Goal: Transaction & Acquisition: Purchase product/service

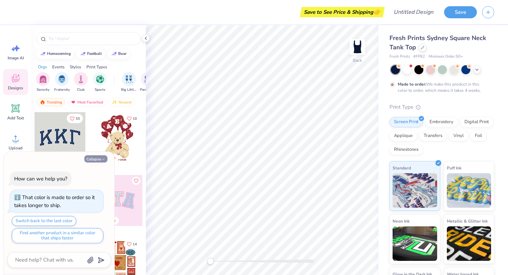
click at [103, 158] on icon "button" at bounding box center [103, 160] width 4 height 4
type textarea "x"
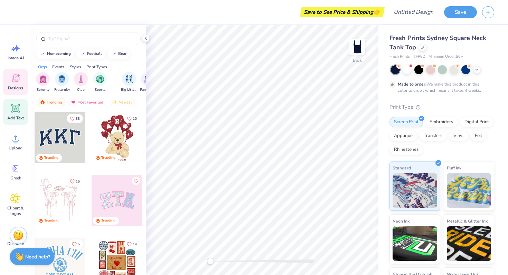
click at [15, 117] on span "Add Text" at bounding box center [15, 118] width 17 height 6
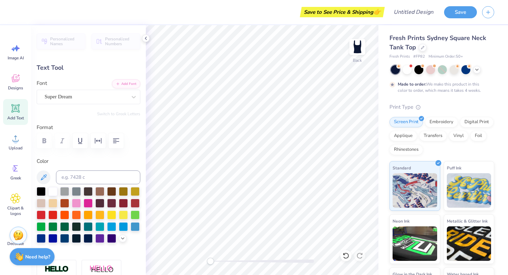
type textarea "b"
type textarea "BOOMSHAKA"
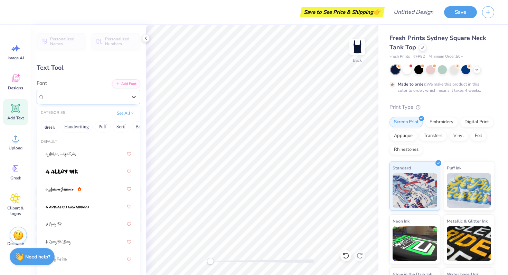
click at [117, 93] on div "Super Dream" at bounding box center [86, 97] width 84 height 11
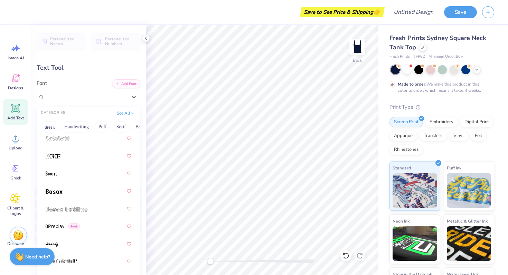
scroll to position [661, 0]
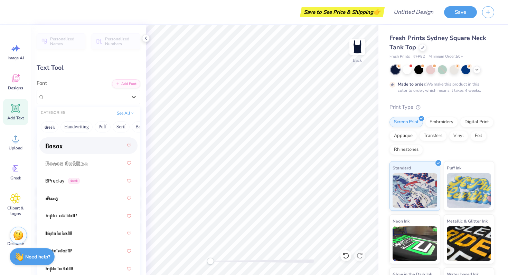
click at [69, 143] on div at bounding box center [89, 146] width 86 height 12
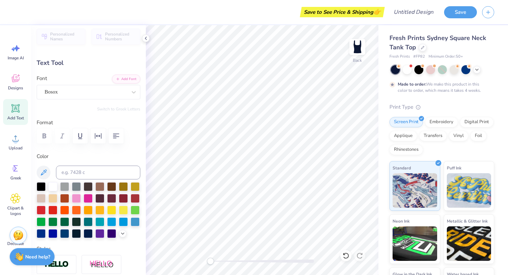
scroll to position [0, 0]
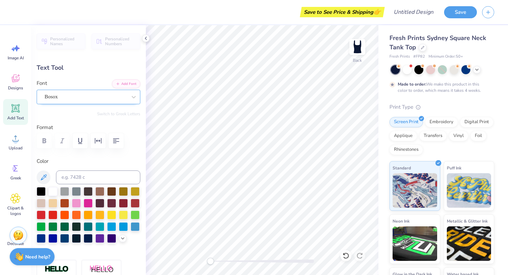
click at [88, 94] on div "Bosox" at bounding box center [86, 97] width 84 height 11
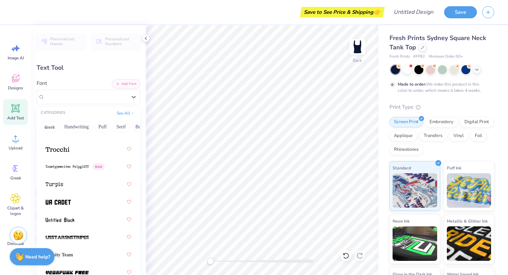
scroll to position [5179, 0]
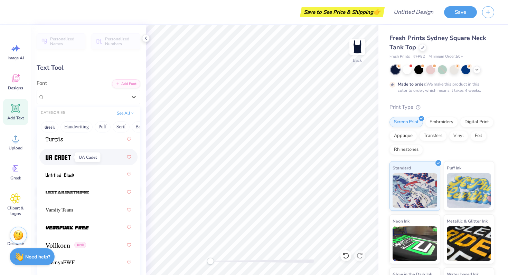
click at [71, 156] on img at bounding box center [58, 157] width 25 height 5
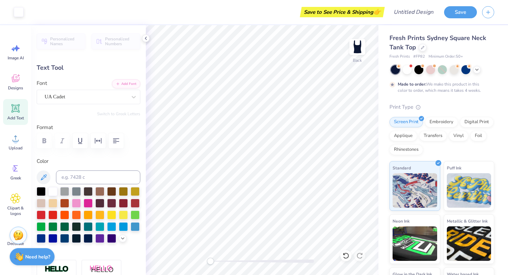
type input "7.03"
type input "1.08"
type input "5.96"
type input "4.99"
type input "0.77"
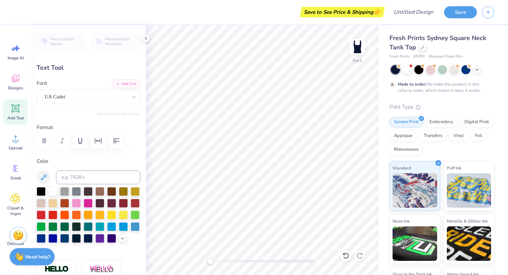
type input "3.00"
type input "7.05"
type input "1.08"
click at [482, 138] on div "Foil" at bounding box center [478, 135] width 16 height 10
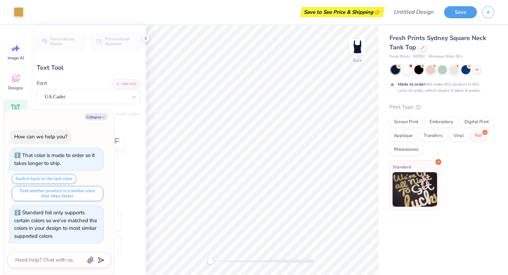
click at [422, 162] on div "Standard" at bounding box center [415, 185] width 51 height 50
click at [475, 119] on div "Digital Print" at bounding box center [477, 121] width 34 height 10
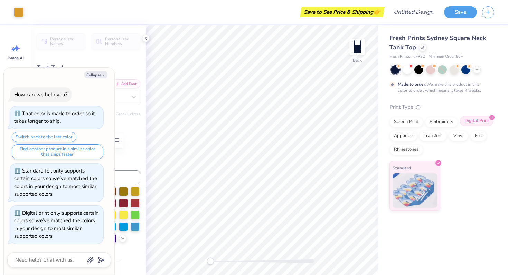
scroll to position [0, 0]
click at [408, 121] on div "Screen Print" at bounding box center [407, 121] width 34 height 10
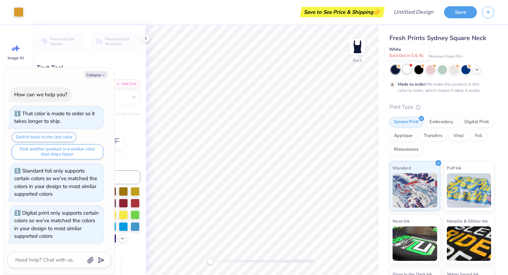
click at [408, 66] on div at bounding box center [407, 69] width 9 height 9
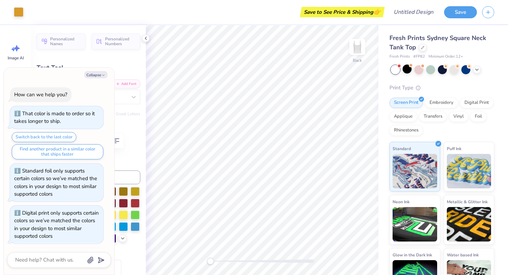
scroll to position [245, 0]
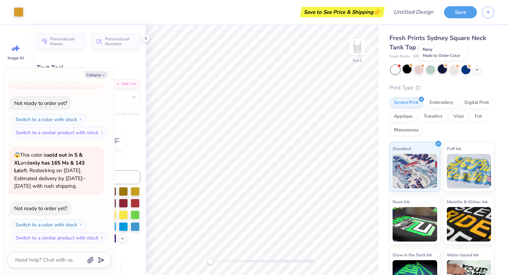
click at [442, 68] on div at bounding box center [442, 69] width 9 height 9
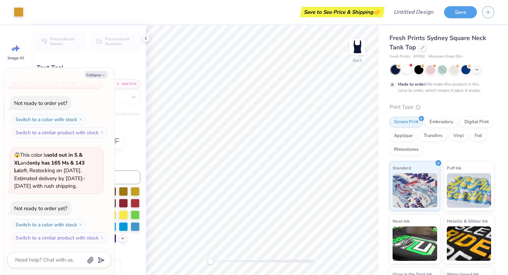
scroll to position [303, 0]
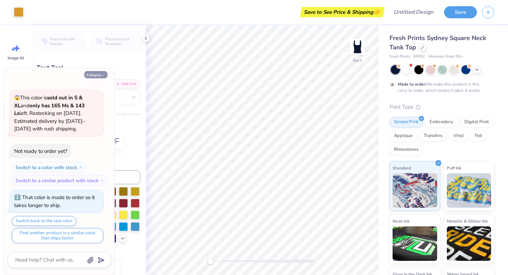
click at [101, 72] on button "Collapse" at bounding box center [95, 74] width 23 height 7
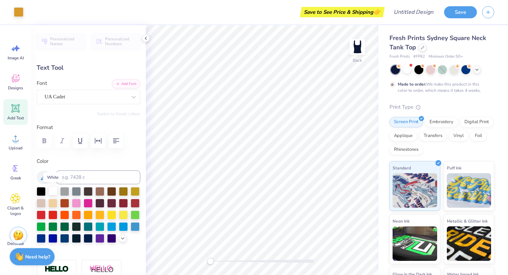
click at [51, 191] on div at bounding box center [52, 191] width 9 height 9
click at [482, 137] on div "Foil" at bounding box center [478, 135] width 16 height 10
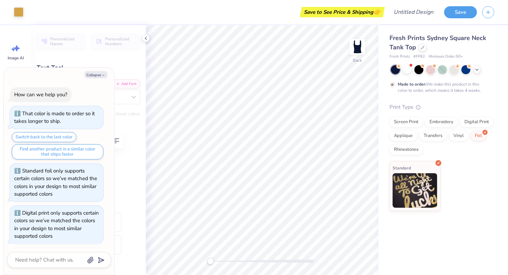
scroll to position [345, 0]
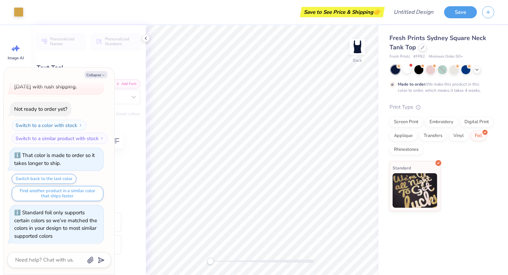
click at [99, 68] on div "Collapse How can we help you? That color is made to order so it takes longer to…" at bounding box center [59, 171] width 111 height 207
click at [100, 75] on button "Collapse" at bounding box center [95, 74] width 23 height 7
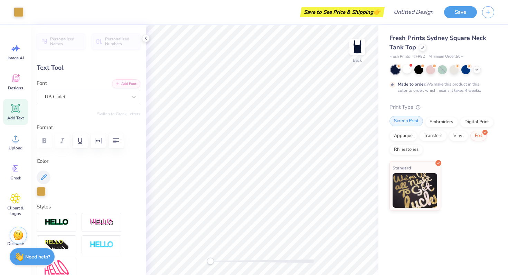
click at [404, 124] on div "Screen Print" at bounding box center [407, 121] width 34 height 10
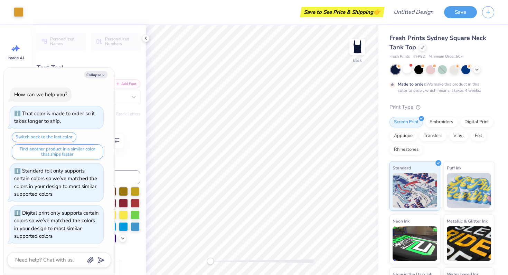
scroll to position [387, 0]
click at [99, 74] on button "Collapse" at bounding box center [95, 74] width 23 height 7
type textarea "x"
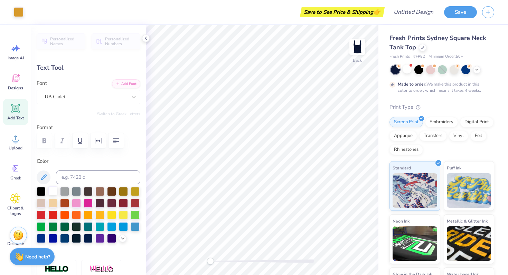
click at [51, 191] on div at bounding box center [52, 191] width 9 height 9
click at [11, 201] on icon at bounding box center [15, 199] width 10 height 10
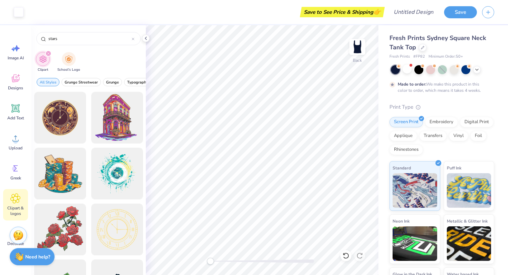
type input "stars"
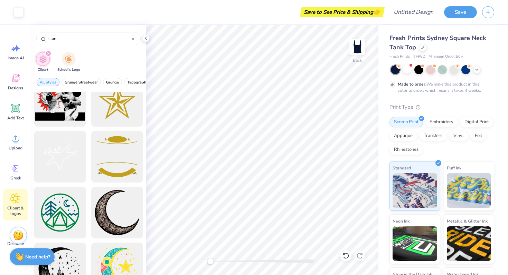
scroll to position [1976, 0]
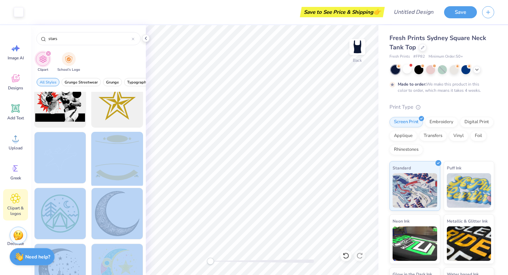
click at [301, 166] on div "Art colors Save to See Price & Shipping 👉 Design Title Save Image AI Designs Ad…" at bounding box center [254, 137] width 508 height 275
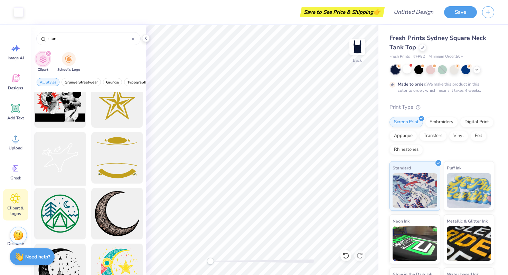
click at [56, 155] on div at bounding box center [59, 158] width 57 height 57
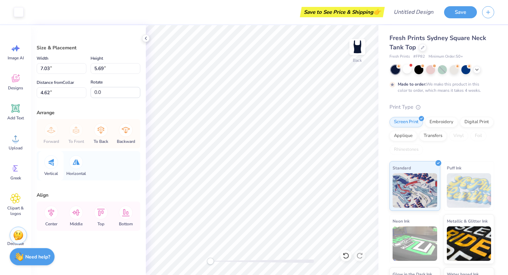
click at [52, 161] on icon at bounding box center [51, 162] width 6 height 7
click at [73, 163] on icon at bounding box center [76, 163] width 7 height 6
click at [16, 197] on icon at bounding box center [15, 199] width 4 height 4
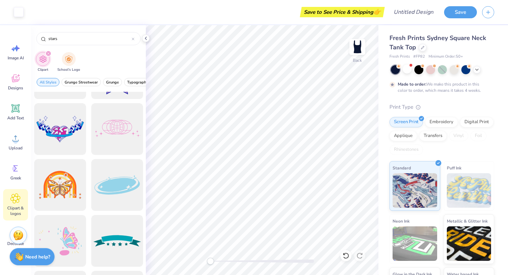
scroll to position [2686, 0]
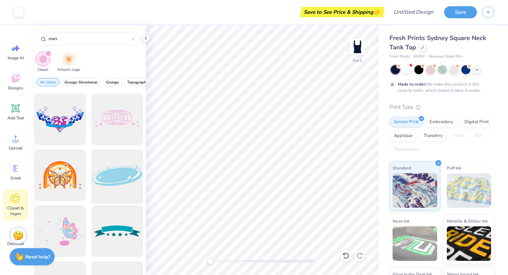
click at [120, 182] on div at bounding box center [116, 175] width 57 height 57
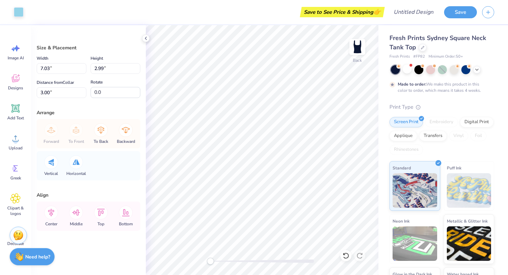
type input "5.69"
type input "4.62"
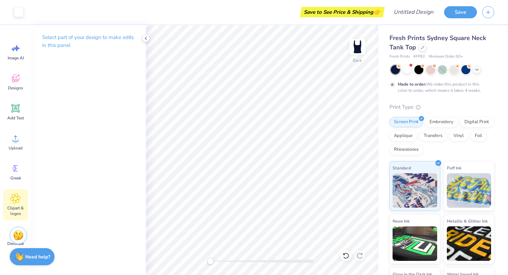
click at [14, 197] on icon at bounding box center [15, 199] width 4 height 4
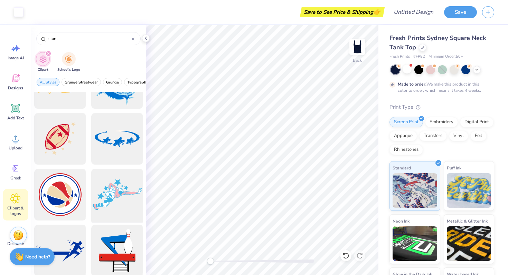
scroll to position [3666, 0]
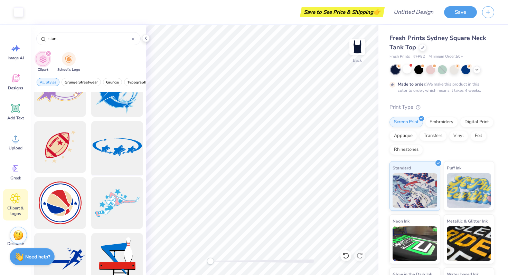
click at [110, 148] on div at bounding box center [116, 147] width 57 height 57
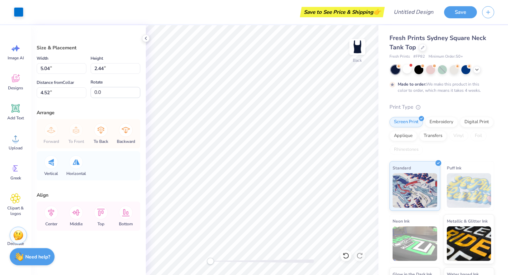
type input "7.03"
type input "2.11"
type input "4.47"
click at [20, 11] on div at bounding box center [19, 12] width 10 height 10
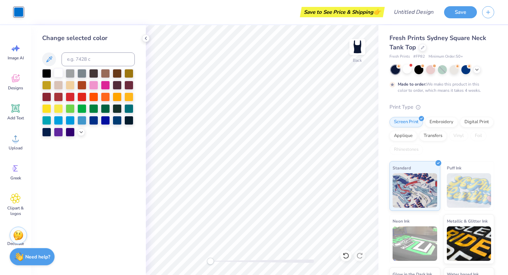
click at [60, 73] on div at bounding box center [58, 72] width 9 height 9
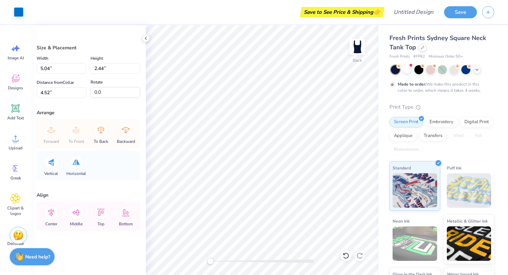
click at [25, 9] on div "Art colors Save to See Price & Shipping 👉 Design Title Save" at bounding box center [254, 12] width 508 height 24
click at [17, 10] on div at bounding box center [19, 12] width 10 height 10
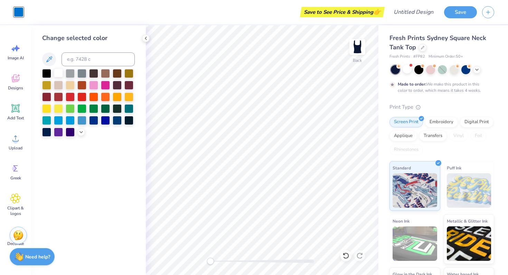
click at [58, 73] on div at bounding box center [58, 72] width 9 height 9
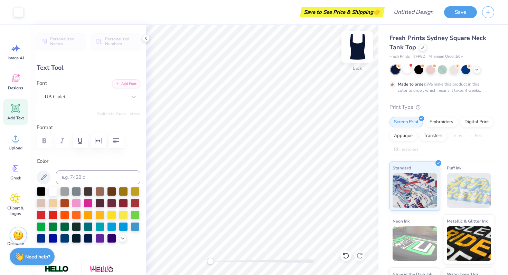
click at [353, 53] on img at bounding box center [358, 47] width 28 height 28
click at [17, 111] on icon at bounding box center [15, 108] width 7 height 7
type input "4.02"
type input "1.16"
type input "5.17"
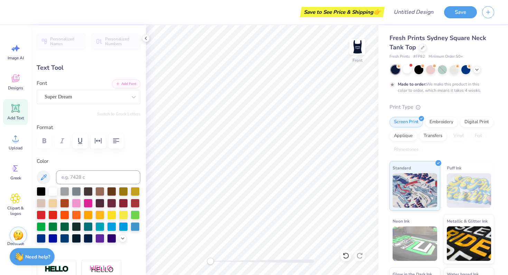
scroll to position [0, 0]
type textarea "RFS 2025"
click at [120, 142] on icon "button" at bounding box center [116, 141] width 8 height 8
click at [96, 106] on div "Personalized Names Personalized Numbers Text Tool Add Font Font Super Dream Swi…" at bounding box center [88, 150] width 115 height 250
click at [96, 99] on div "Super Dream" at bounding box center [86, 97] width 84 height 11
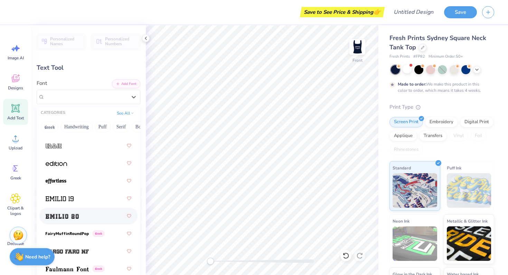
scroll to position [1949, 0]
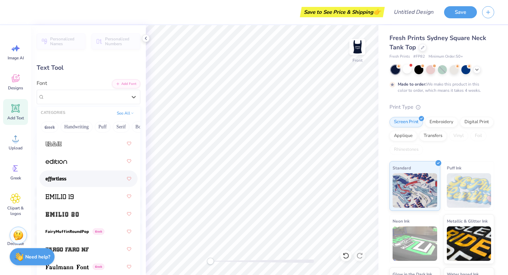
click at [58, 177] on img at bounding box center [56, 179] width 21 height 5
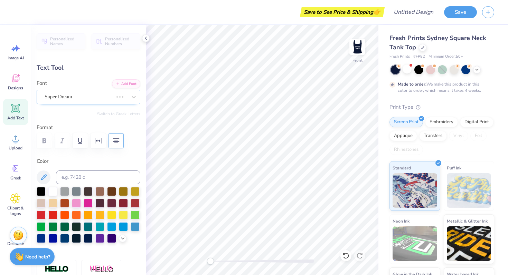
click at [79, 92] on div at bounding box center [79, 96] width 68 height 9
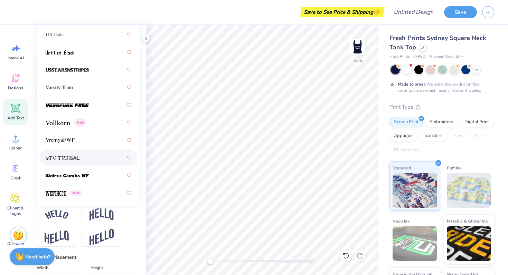
scroll to position [5158, 0]
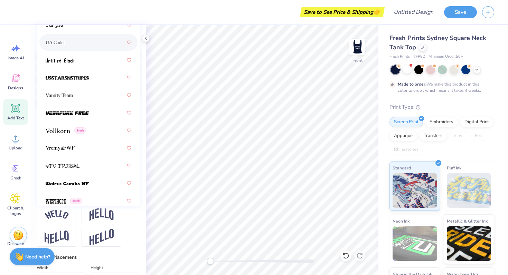
click at [67, 44] on div "UA Cadet" at bounding box center [89, 42] width 86 height 12
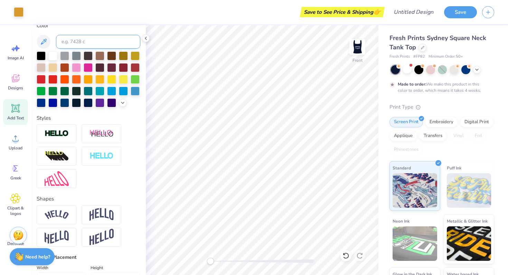
type input "3.00"
type input "3.32"
type input "4.09"
click at [51, 55] on div at bounding box center [52, 55] width 9 height 9
click at [356, 52] on img at bounding box center [358, 47] width 28 height 28
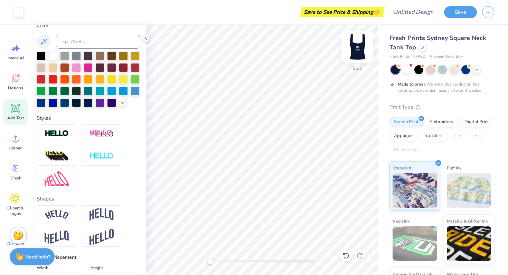
type input "7.03"
type input "1.08"
type input "3.00"
click at [61, 237] on img at bounding box center [57, 237] width 24 height 13
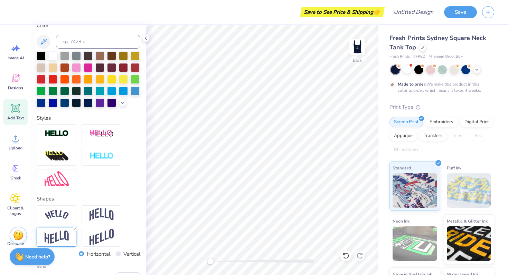
scroll to position [0, 1]
type input "1.62"
type input "2.73"
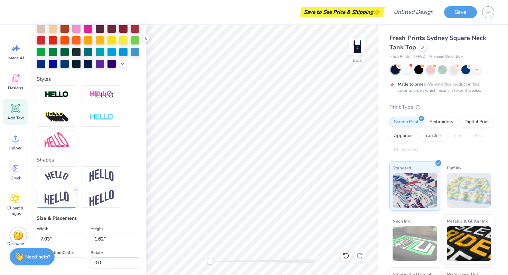
scroll to position [175, 0]
click at [100, 179] on img at bounding box center [102, 176] width 24 height 13
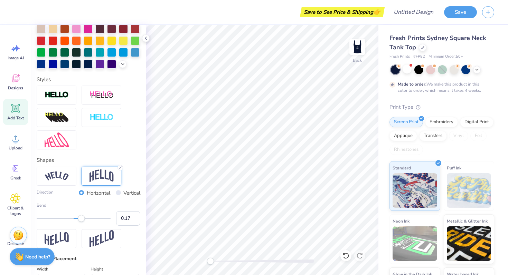
type input "0.16"
drag, startPoint x: 93, startPoint y: 218, endPoint x: 79, endPoint y: 218, distance: 13.5
click at [79, 218] on div "Accessibility label" at bounding box center [79, 218] width 7 height 7
type input "0.27"
drag, startPoint x: 79, startPoint y: 218, endPoint x: 84, endPoint y: 218, distance: 4.1
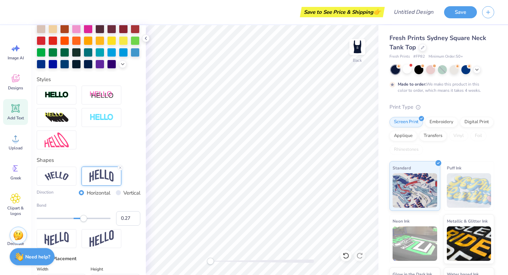
click at [84, 218] on div "Accessibility label" at bounding box center [83, 218] width 7 height 7
click at [141, 143] on div "Personalized Names Personalized Numbers Text Tool Add Font Font UA Cadet Switch…" at bounding box center [88, 150] width 115 height 250
type input "1.84"
type input "3.00"
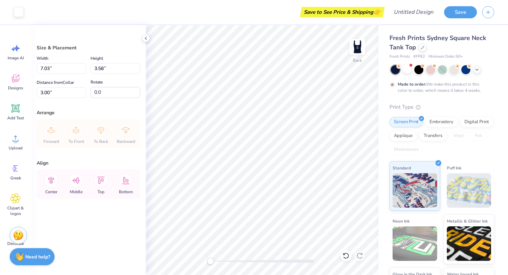
type input "3.96"
type input "2.17"
click at [380, 139] on div "Fresh Prints Sydney Square Neck Tank Top Fresh Prints # FP82 Minimum Order: 50 …" at bounding box center [443, 171] width 130 height 292
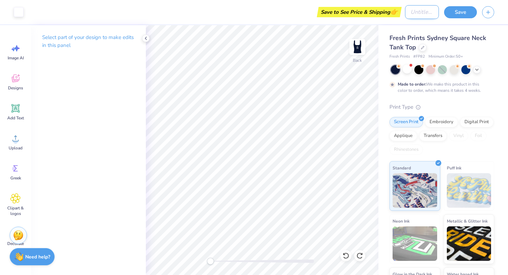
click at [416, 13] on input "Design Title" at bounding box center [422, 12] width 34 height 14
type input "rfs 2025.2"
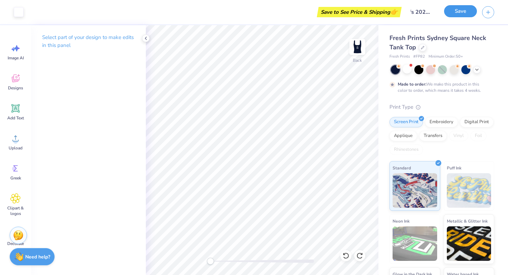
click at [456, 11] on button "Save" at bounding box center [460, 11] width 33 height 12
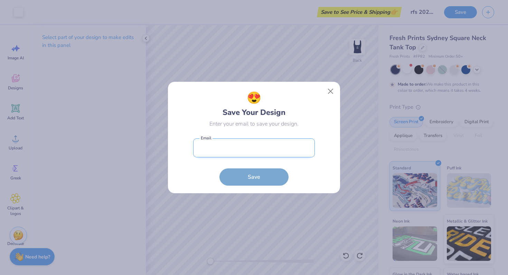
click at [237, 154] on input "email" at bounding box center [254, 148] width 122 height 19
type input "emmachristensen2028@u.northwestern.edu"
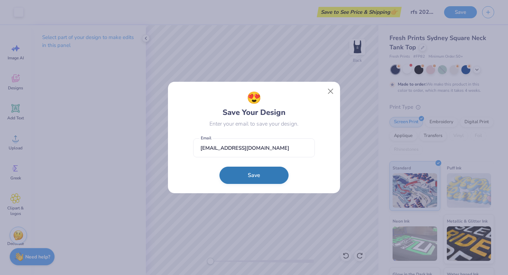
click at [249, 175] on button "Save" at bounding box center [253, 175] width 69 height 17
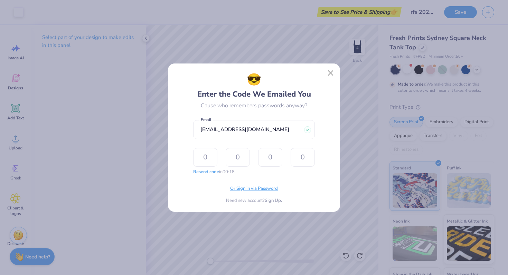
click at [260, 189] on span "Or Sign in via Password" at bounding box center [254, 189] width 48 height 7
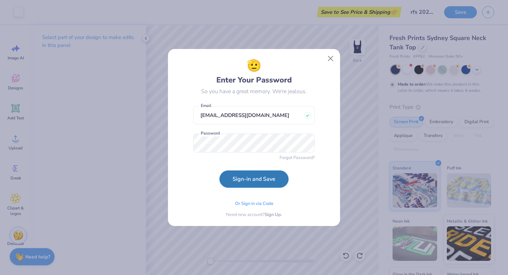
click at [242, 186] on button "Sign-in and Save" at bounding box center [253, 179] width 69 height 17
click at [240, 176] on button "Sign-in and Save" at bounding box center [253, 179] width 69 height 17
click at [255, 179] on button "Sign-in and Save" at bounding box center [253, 179] width 69 height 17
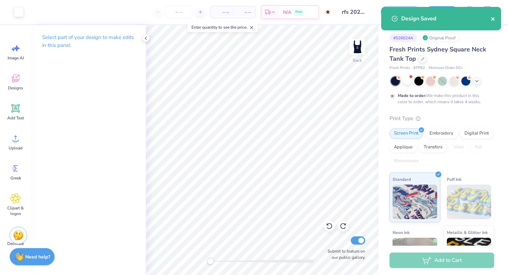
click at [495, 21] on icon "close" at bounding box center [493, 19] width 5 height 6
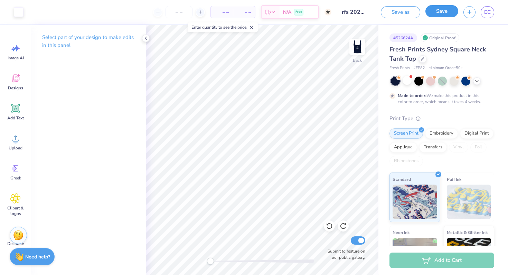
click at [444, 11] on button "Save" at bounding box center [441, 11] width 33 height 12
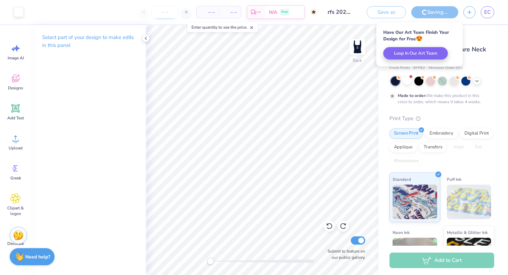
click at [162, 13] on input "number" at bounding box center [164, 12] width 27 height 12
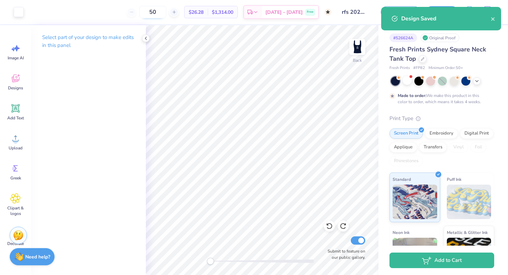
click at [166, 11] on input "50" at bounding box center [152, 12] width 27 height 12
type input "5"
type input "0"
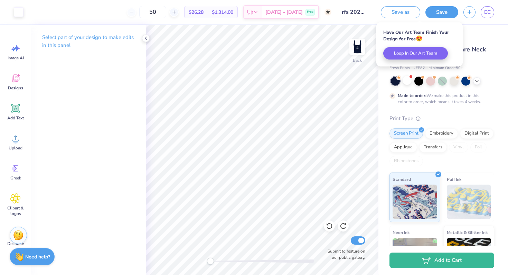
click at [144, 13] on div "50" at bounding box center [153, 12] width 52 height 12
click at [139, 11] on div "50" at bounding box center [153, 12] width 52 height 12
click at [144, 39] on icon at bounding box center [146, 39] width 6 height 6
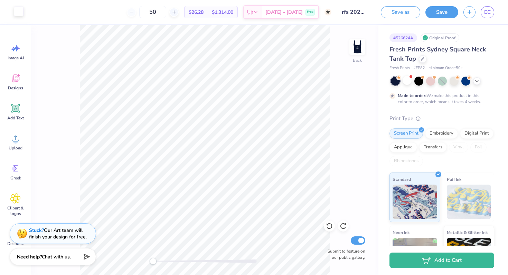
click at [20, 13] on div at bounding box center [19, 12] width 10 height 10
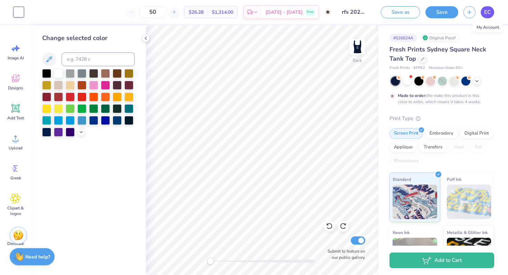
click at [490, 11] on span "EC" at bounding box center [487, 12] width 7 height 8
click at [164, 11] on input "50" at bounding box center [152, 12] width 27 height 12
type input "50"
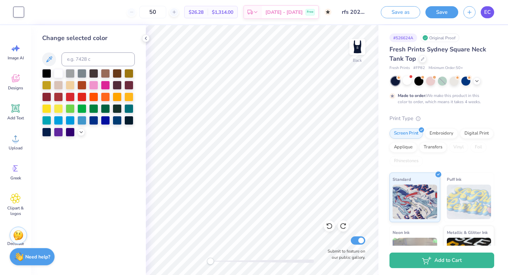
click at [486, 13] on span "EC" at bounding box center [487, 12] width 7 height 8
click at [166, 9] on input "50" at bounding box center [152, 12] width 27 height 12
click at [482, 8] on link "EC" at bounding box center [487, 12] width 13 height 12
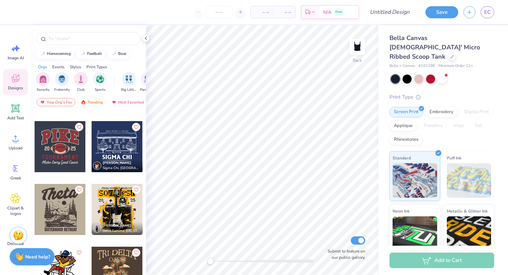
scroll to position [5652, 0]
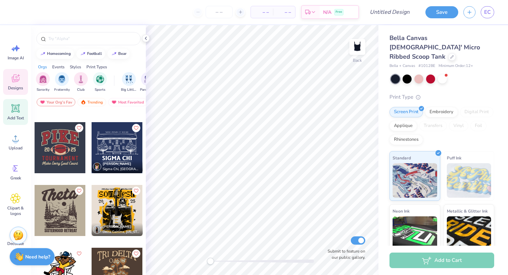
click at [17, 114] on div "Add Text" at bounding box center [15, 112] width 25 height 26
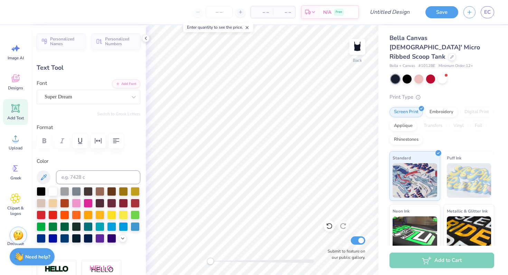
scroll to position [0, 1]
type textarea "BOOMSHAKA"
click at [122, 98] on div "Super Dream" at bounding box center [86, 97] width 84 height 11
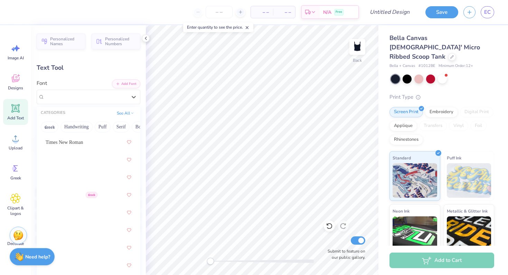
scroll to position [5291, 0]
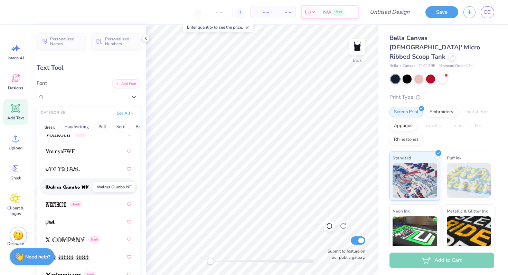
click at [82, 186] on img at bounding box center [67, 187] width 43 height 5
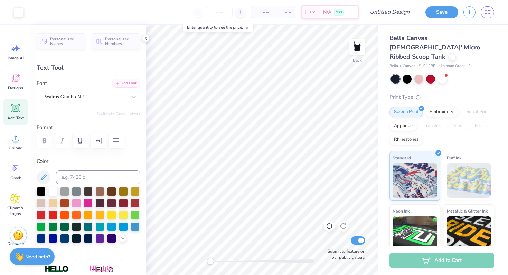
type input "8.95"
type input "0.91"
type input "5.05"
click at [97, 99] on div "Walrus Gumbo NF" at bounding box center [86, 97] width 84 height 11
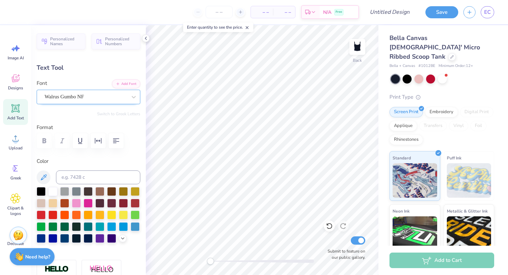
click at [88, 100] on div "Walrus Gumbo NF" at bounding box center [86, 97] width 84 height 11
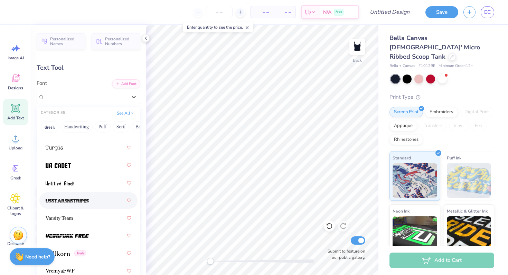
scroll to position [5172, 0]
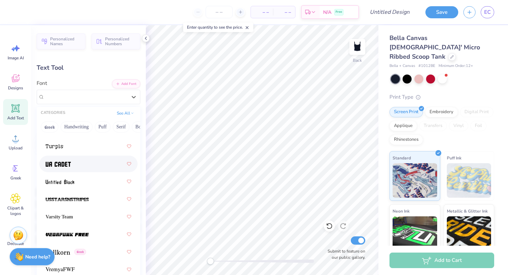
click at [64, 161] on span at bounding box center [58, 164] width 25 height 7
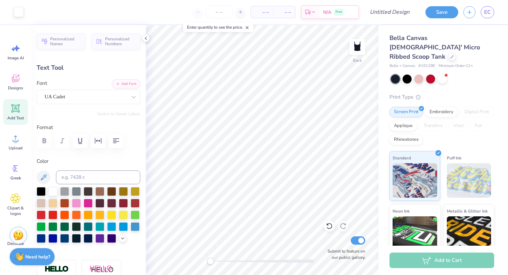
type input "6.20"
type input "0.95"
type input "2.00"
type input "8.18"
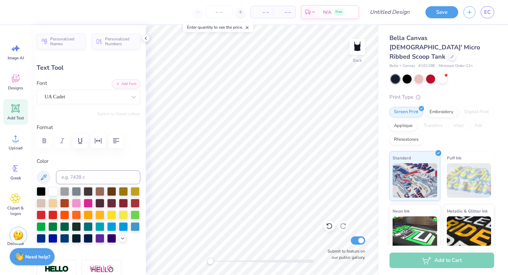
type input "1.26"
click at [13, 198] on icon at bounding box center [15, 199] width 4 height 4
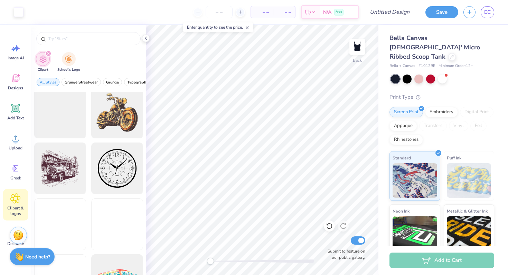
scroll to position [286, 0]
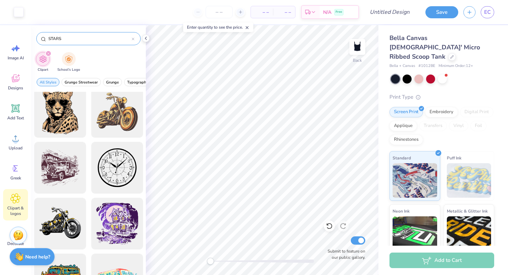
type input "STARS"
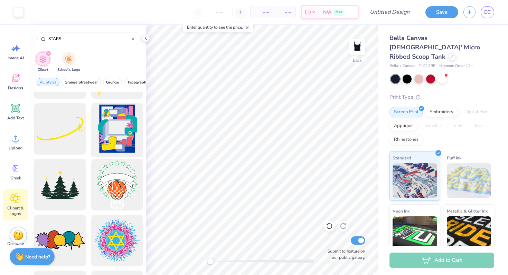
scroll to position [7490, 0]
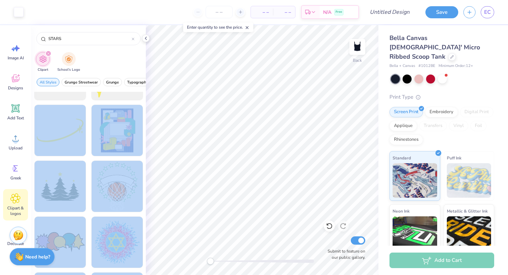
click at [256, 174] on div "Art colors – – Per Item – – Total Est. Delivery N/A Free Design Title Save EC I…" at bounding box center [254, 137] width 508 height 275
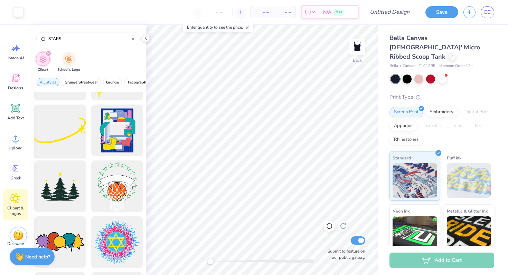
click at [50, 129] on div at bounding box center [59, 130] width 57 height 57
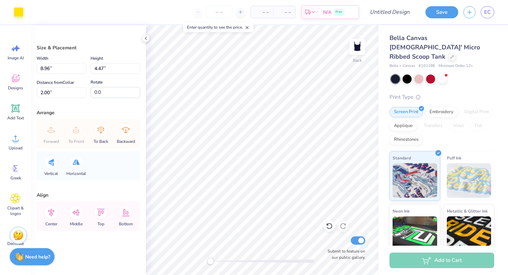
type input "-0.8"
click at [16, 12] on div at bounding box center [19, 12] width 10 height 10
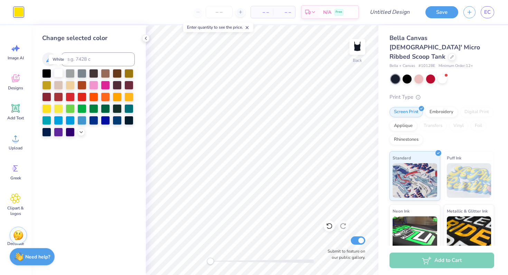
click at [56, 70] on div at bounding box center [58, 72] width 9 height 9
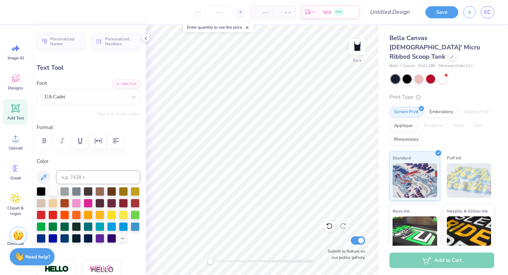
scroll to position [0, 1]
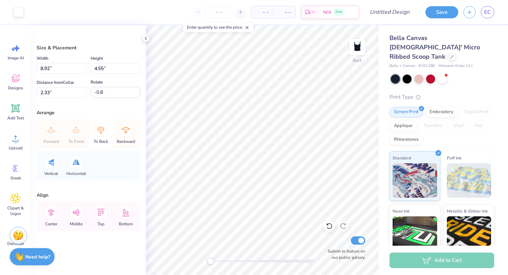
click at [101, 131] on icon at bounding box center [101, 130] width 14 height 14
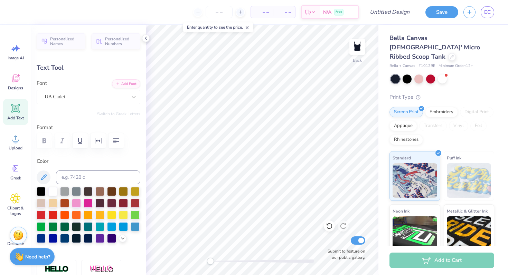
type input "6.76"
type input "1.04"
type input "2.22"
type input "-23.6"
type input "7.31"
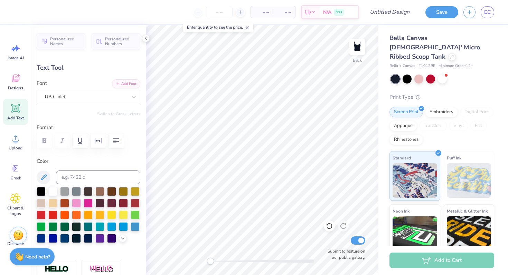
type input "3.98"
type input "2.04"
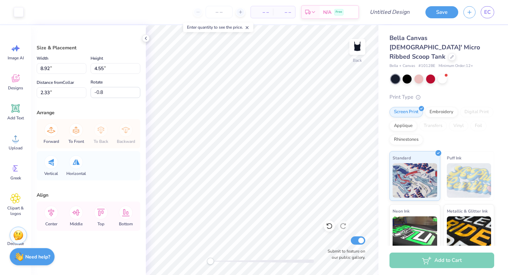
type input "8.90"
type input "4.54"
type input "8.92"
type input "4.88"
type input "2.00"
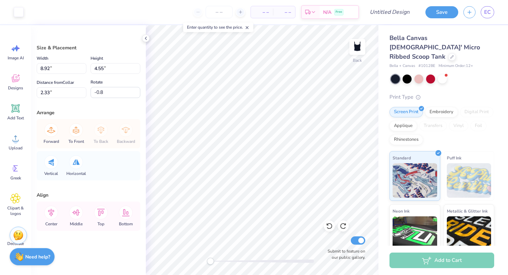
type input "0.0"
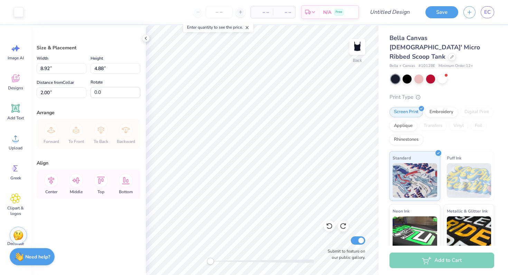
type input "8.45"
type input "4.62"
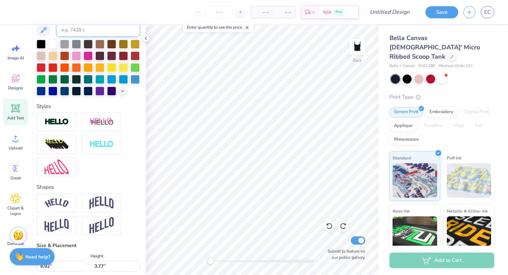
scroll to position [148, 0]
click at [102, 203] on img at bounding box center [102, 203] width 24 height 13
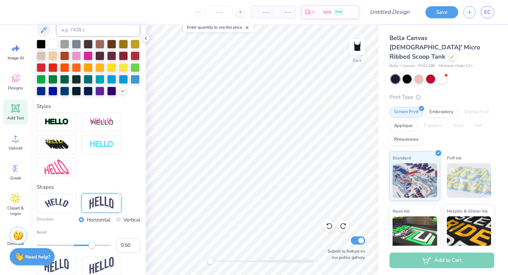
type input "0.0"
type input "4.04"
type input "2.33"
type input "-23.6"
type input "0.27"
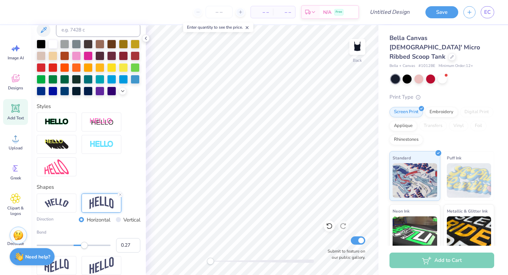
drag, startPoint x: 93, startPoint y: 246, endPoint x: 84, endPoint y: 247, distance: 9.7
click at [84, 247] on div "Accessibility label" at bounding box center [84, 245] width 7 height 7
type input "0.21"
click at [82, 245] on div "Accessibility label" at bounding box center [81, 245] width 7 height 7
type input "0.15"
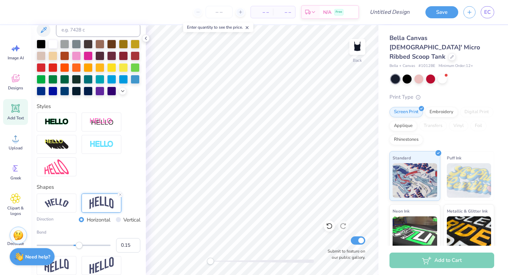
click at [79, 245] on div "Accessibility label" at bounding box center [79, 245] width 7 height 7
click at [141, 202] on div "Personalized Names Personalized Numbers Text Tool Add Font Font UA Cadet Switch…" at bounding box center [88, 150] width 115 height 250
type input "0.0"
type input "3.74"
type input "2.15"
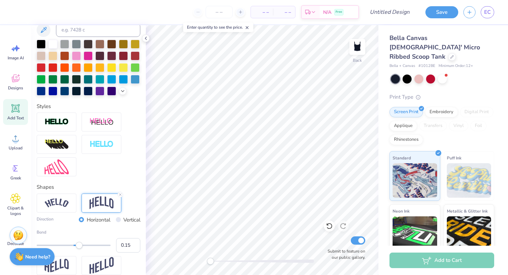
type input "0.0"
type input "2.00"
type input "-23.6"
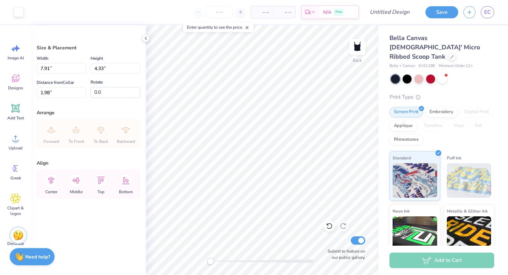
type input "7.91"
type input "4.33"
type input "2.00"
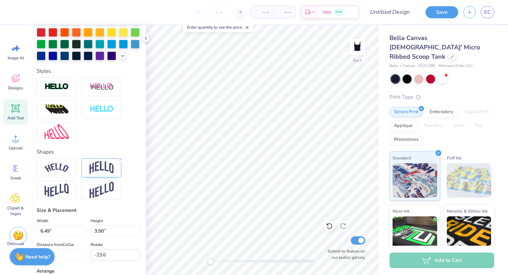
scroll to position [184, 0]
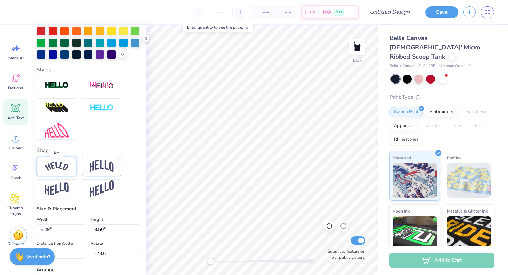
click at [55, 163] on img at bounding box center [57, 166] width 24 height 9
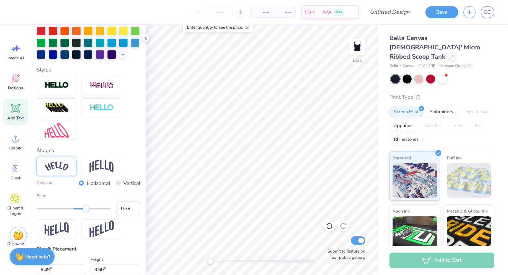
type input "0.40"
drag, startPoint x: 78, startPoint y: 208, endPoint x: 88, endPoint y: 207, distance: 10.7
click at [88, 208] on div "Accessibility label" at bounding box center [88, 209] width 7 height 7
type input "0.21"
drag, startPoint x: 88, startPoint y: 207, endPoint x: 82, endPoint y: 208, distance: 6.6
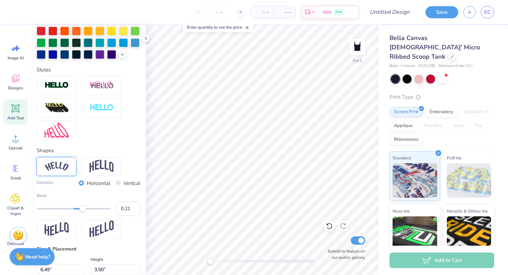
click at [82, 208] on div "Accessibility label" at bounding box center [82, 209] width 7 height 7
type input "0.33"
drag, startPoint x: 82, startPoint y: 208, endPoint x: 86, endPoint y: 208, distance: 3.8
click at [86, 208] on div "Accessibility label" at bounding box center [85, 209] width 7 height 7
click at [131, 167] on div "Direction Horizontal Vertical Bend 0.33" at bounding box center [89, 198] width 104 height 82
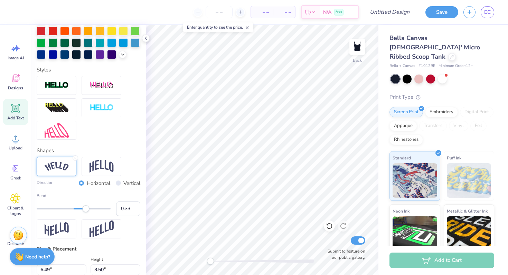
click at [143, 161] on div "Personalized Names Personalized Numbers Text Tool Add Font Font UA Cadet Switch…" at bounding box center [88, 150] width 115 height 250
type input "0.0"
type input "7.00"
type input "3.59"
type input "1.94"
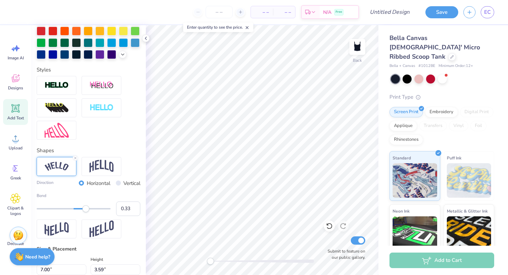
type input "0.0"
click at [212, 7] on input "number" at bounding box center [219, 12] width 27 height 12
type input "12"
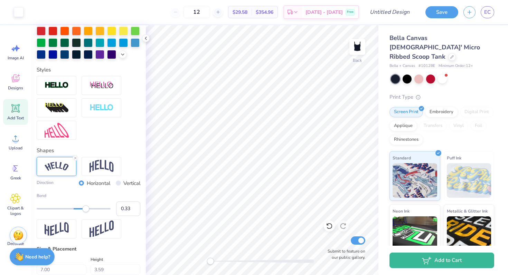
click at [186, 12] on div "12" at bounding box center [197, 12] width 52 height 12
click at [444, 10] on button "Save" at bounding box center [441, 11] width 33 height 12
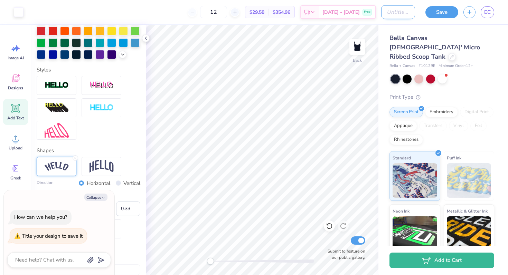
type textarea "x"
click at [387, 13] on input "Design Title" at bounding box center [398, 12] width 34 height 14
type input "r"
type textarea "x"
type input "rf"
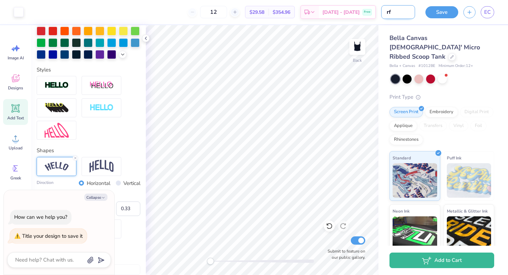
type textarea "x"
type input "rfs"
type textarea "x"
type input "rfs"
type textarea "x"
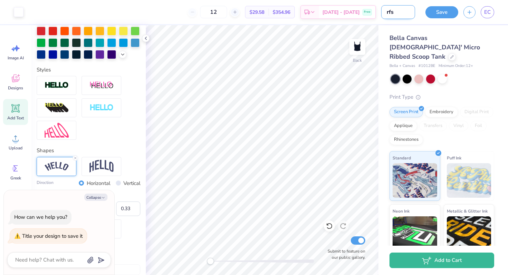
type input "rfs 2"
type textarea "x"
type input "rfs 202"
type textarea "x"
type input "rfs 2025"
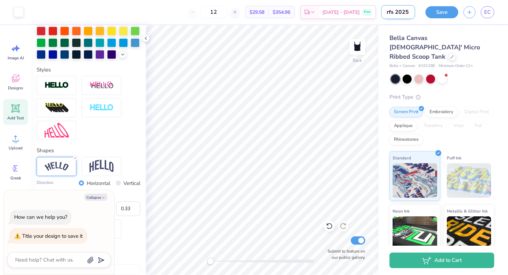
type textarea "x"
type input "rfs 2025"
click at [445, 15] on button "Save" at bounding box center [441, 11] width 33 height 12
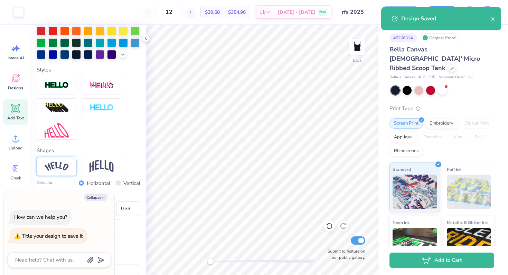
click at [489, 18] on div "Design Saved" at bounding box center [446, 19] width 90 height 8
click at [490, 18] on div "Design Saved" at bounding box center [446, 19] width 90 height 8
click at [491, 18] on icon "close" at bounding box center [492, 18] width 3 height 3
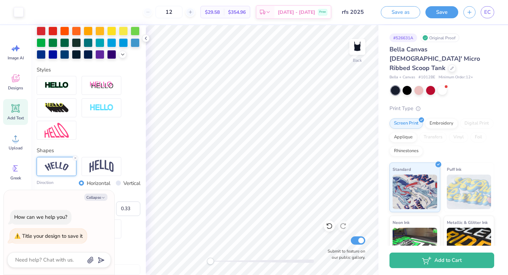
click at [487, 11] on div "Design Saved" at bounding box center [441, 21] width 123 height 31
type textarea "x"
click at [487, 11] on span "EC" at bounding box center [487, 12] width 7 height 8
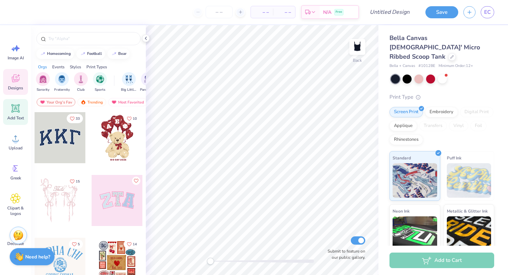
click at [18, 113] on div "Add Text" at bounding box center [15, 112] width 25 height 26
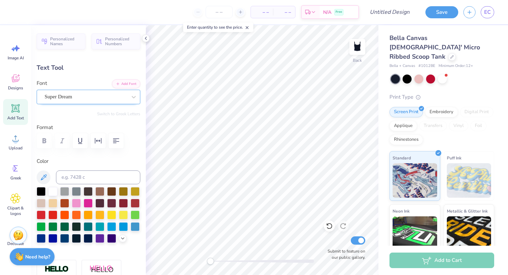
scroll to position [0, 1]
type textarea "BOOMSHAKA"
click at [97, 99] on div "Super Dream" at bounding box center [86, 97] width 84 height 11
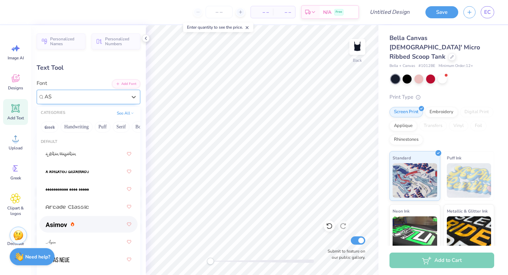
type input "A"
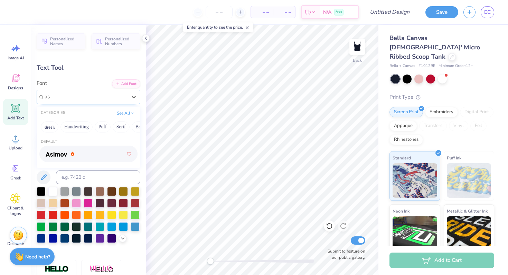
type input "a"
type input "v"
click at [60, 168] on div at bounding box center [89, 172] width 86 height 12
type input "cad"
type input "8.96"
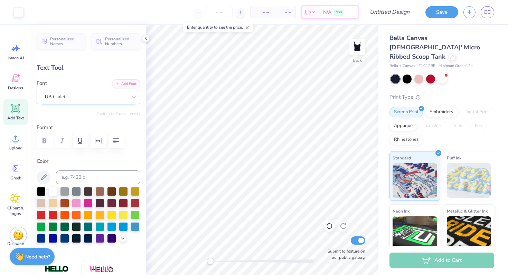
type input "1.38"
type input "4.81"
type input "7.41"
type input "1.14"
type input "5.05"
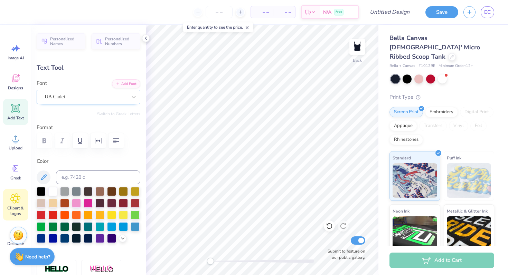
click at [14, 201] on icon at bounding box center [15, 199] width 10 height 10
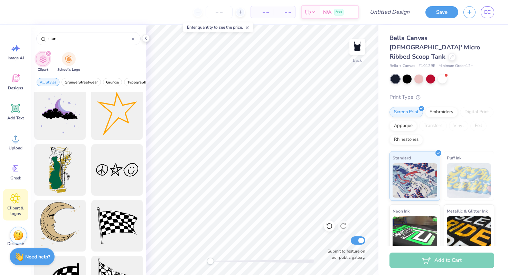
scroll to position [7058, 0]
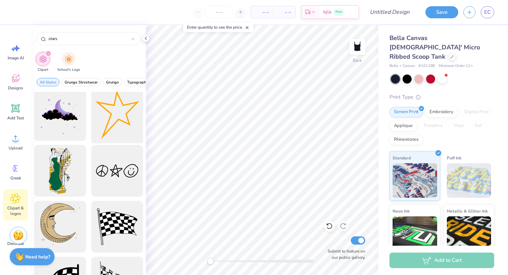
type input "stars"
click at [121, 117] on div at bounding box center [116, 115] width 57 height 57
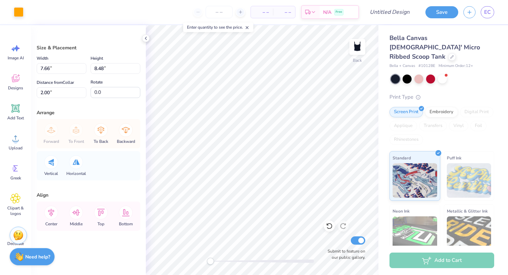
type input "5.46"
type input "6.04"
type input "4.43"
type input "69.3"
type input "68.2"
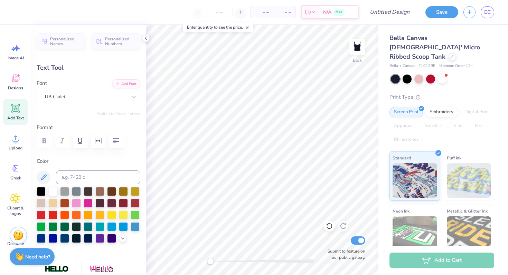
scroll to position [0, 1]
type input "5.98"
type input "0.92"
type input "2.43"
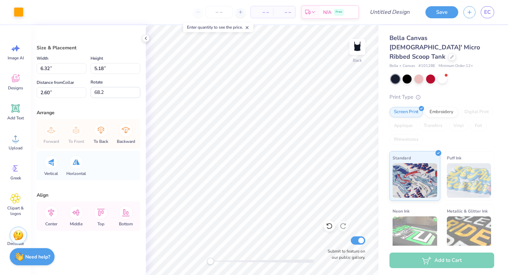
click at [25, 11] on div "Art colors – – Per Item – – Total Est. Delivery N/A Free Design Title Save EC" at bounding box center [254, 12] width 508 height 24
click at [16, 12] on div at bounding box center [19, 12] width 10 height 10
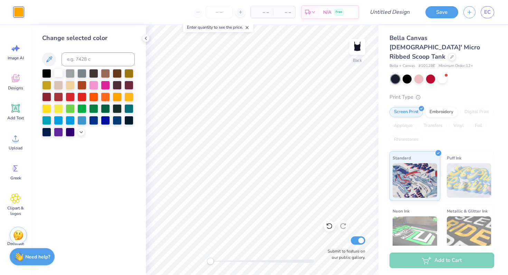
click at [60, 71] on div at bounding box center [58, 72] width 9 height 9
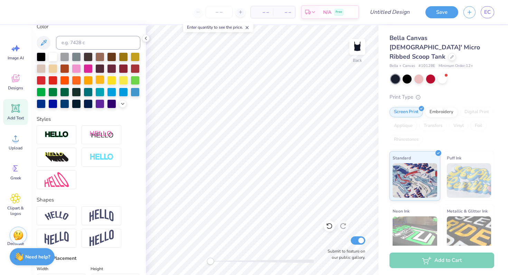
scroll to position [136, 0]
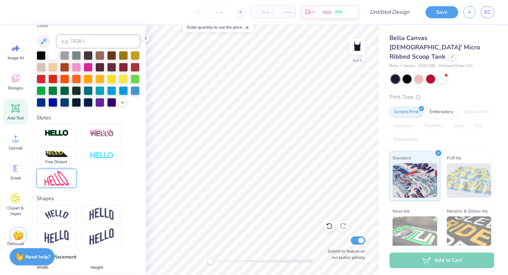
click at [51, 179] on img at bounding box center [57, 178] width 24 height 15
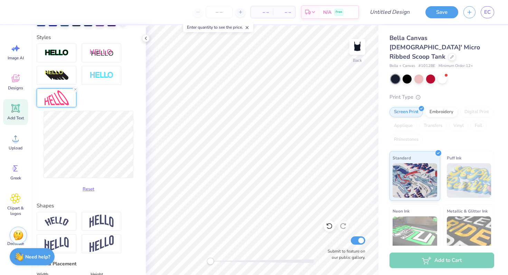
scroll to position [218, 0]
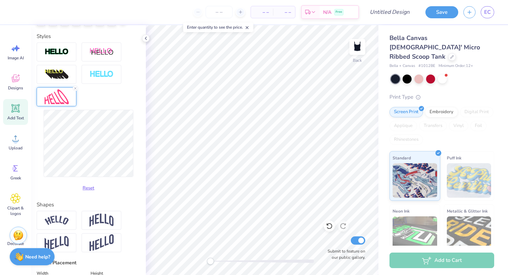
click at [104, 97] on div "Reset" at bounding box center [89, 119] width 104 height 152
click at [90, 186] on button "Reset" at bounding box center [88, 186] width 18 height 11
type input "2.06"
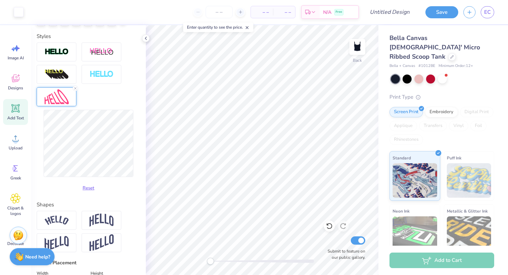
type input "3.26"
type input "5.48"
type input "1.89"
type input "3.00"
type input "2.79"
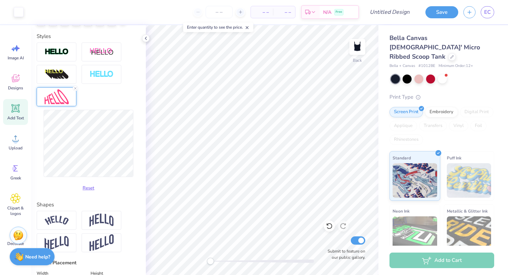
type input "2.00"
type input "6.62"
type input "2.44"
type input "2.17"
type input "6.43"
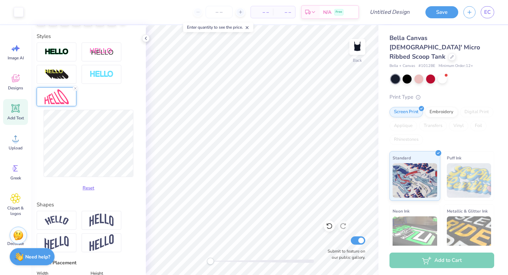
type input "2.62"
type input "2.32"
click at [146, 151] on div "Personalized Names Personalized Numbers Text Tool Add Font Font UA Cadet Switch…" at bounding box center [88, 150] width 115 height 250
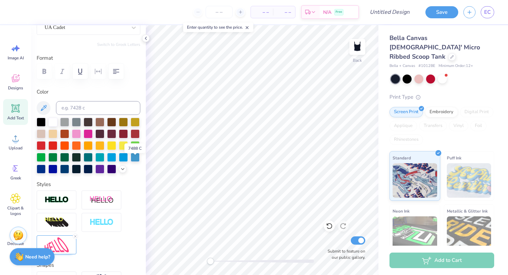
scroll to position [92, 0]
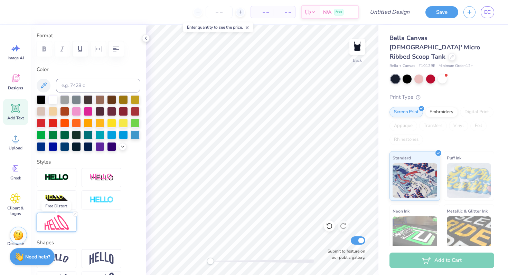
click at [62, 225] on img at bounding box center [57, 222] width 24 height 15
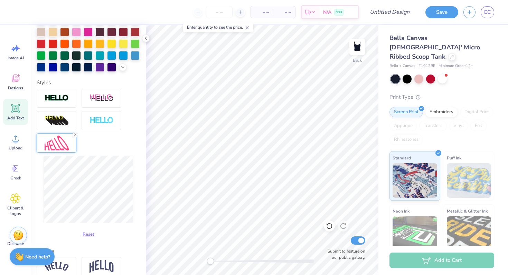
scroll to position [172, 0]
click at [378, 138] on div "Bella Canvas Ladies' Micro Ribbed Scoop Tank Bella + Canvas # 1012BE Minimum Or…" at bounding box center [443, 166] width 130 height 282
type input "0.0"
click at [358, 54] on img at bounding box center [358, 47] width 28 height 28
click at [146, 36] on icon at bounding box center [146, 39] width 6 height 6
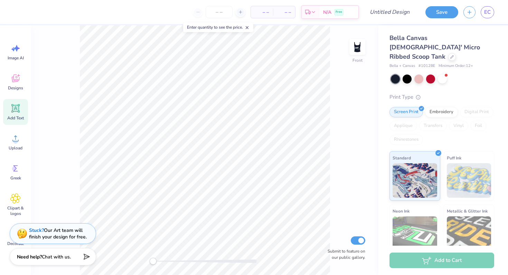
click at [20, 105] on icon at bounding box center [15, 108] width 10 height 10
type input "4.80"
type input "1.39"
type input "4.31"
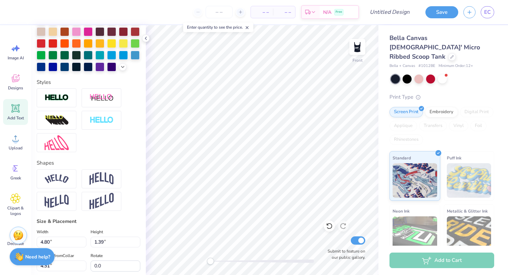
scroll to position [0, 0]
type textarea "refusionshaka 2025"
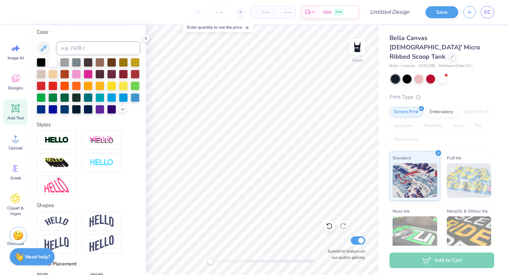
scroll to position [115, 0]
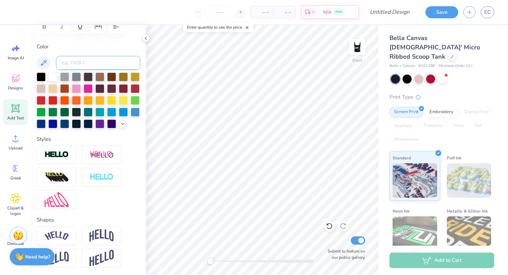
click at [80, 57] on input at bounding box center [98, 63] width 84 height 14
click at [49, 78] on div at bounding box center [52, 76] width 9 height 9
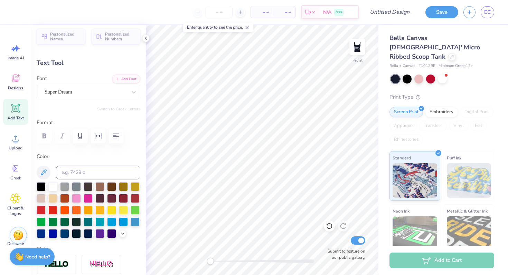
scroll to position [0, 0]
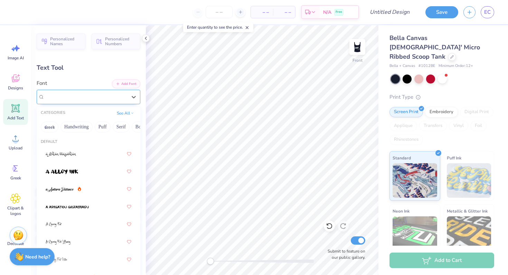
click at [72, 93] on div "Super Dream" at bounding box center [86, 97] width 84 height 11
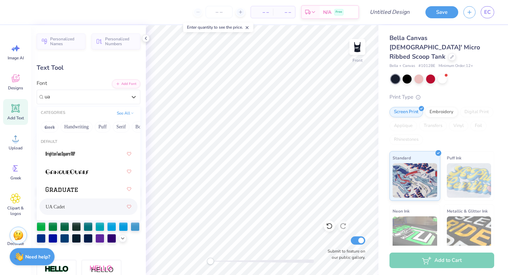
click at [53, 208] on span "UA Cadet" at bounding box center [55, 207] width 19 height 7
type input "ua"
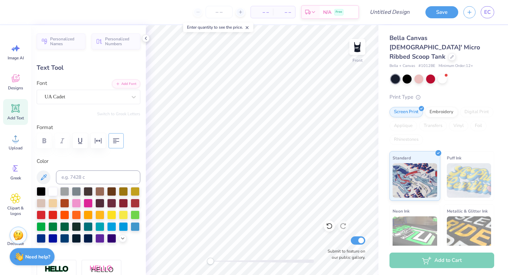
click at [115, 142] on icon "button" at bounding box center [116, 141] width 8 height 8
type input "8.95"
type input "2.58"
type input "1.79"
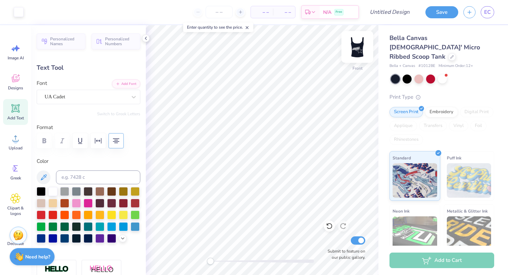
click at [356, 49] on img at bounding box center [358, 47] width 28 height 28
click at [219, 12] on input "number" at bounding box center [219, 12] width 27 height 12
type input "12"
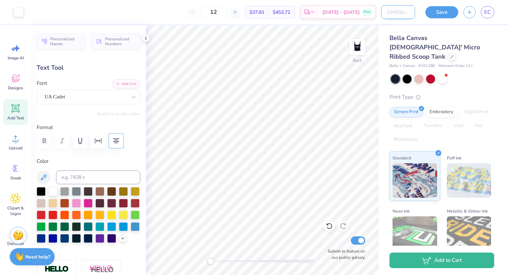
click at [390, 13] on input "Design Title" at bounding box center [398, 12] width 34 height 14
type input "boomshaka v3"
click at [449, 13] on button "Save" at bounding box center [441, 11] width 33 height 12
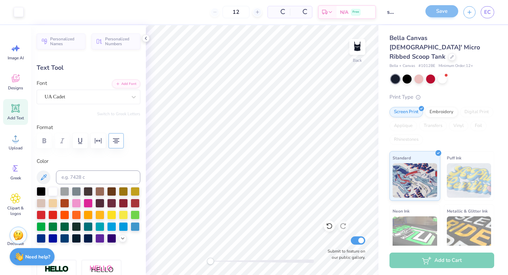
scroll to position [0, 0]
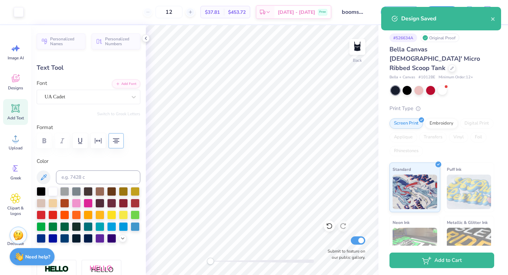
click at [498, 19] on div "Design Saved" at bounding box center [441, 19] width 120 height 24
click at [489, 17] on div "Design Saved" at bounding box center [446, 19] width 90 height 8
click at [494, 20] on icon "close" at bounding box center [492, 18] width 3 height 3
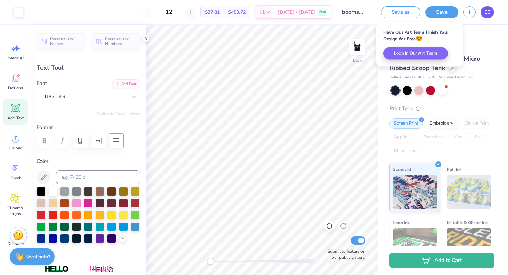
click at [485, 11] on span "EC" at bounding box center [487, 12] width 7 height 8
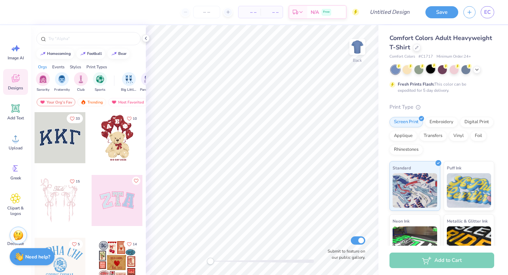
click at [431, 69] on div at bounding box center [430, 69] width 9 height 9
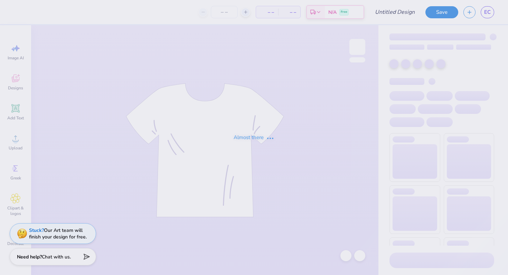
type input "boomshaka v3"
type input "12"
